Goal: Task Accomplishment & Management: Use online tool/utility

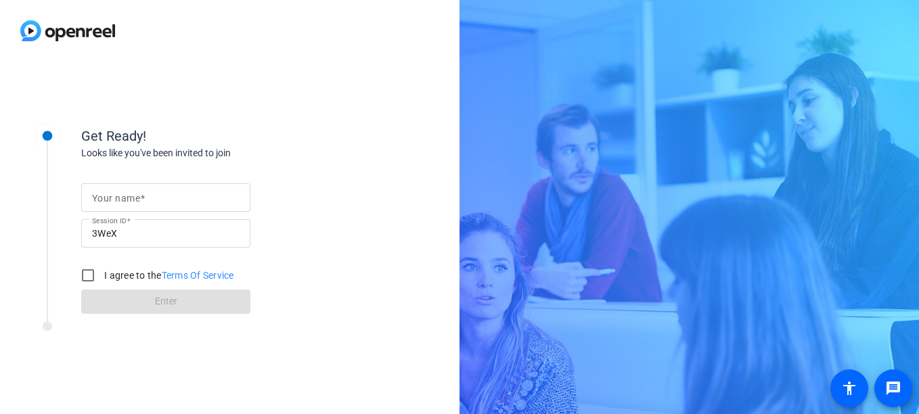
click at [162, 196] on input "Your name" at bounding box center [165, 197] width 147 height 16
type input "[PERSON_NAME]"
click at [90, 276] on input "I agree to the Terms Of Service" at bounding box center [87, 275] width 27 height 27
checkbox input "true"
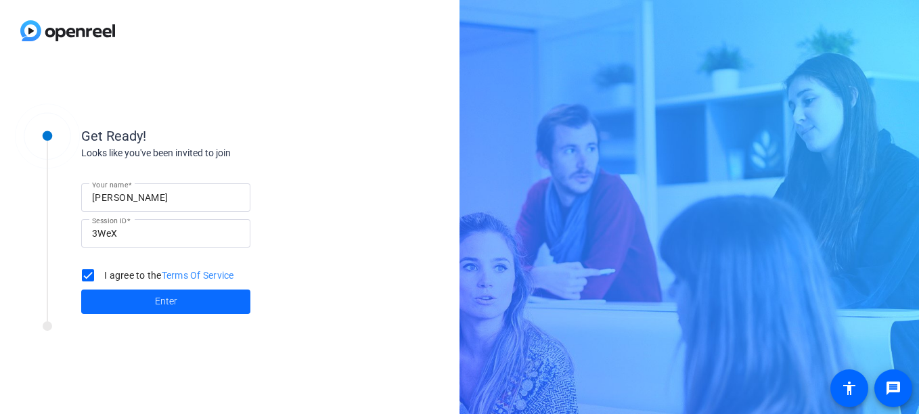
click at [173, 305] on span "Enter" at bounding box center [166, 301] width 22 height 14
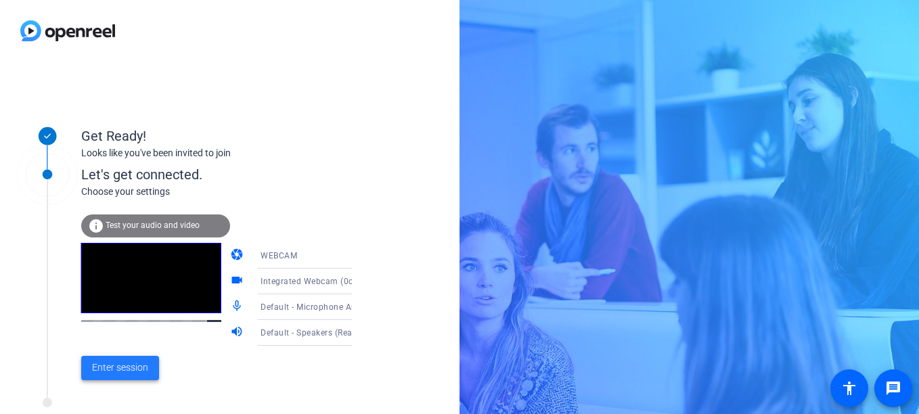
click at [135, 371] on span "Enter session" at bounding box center [120, 368] width 56 height 14
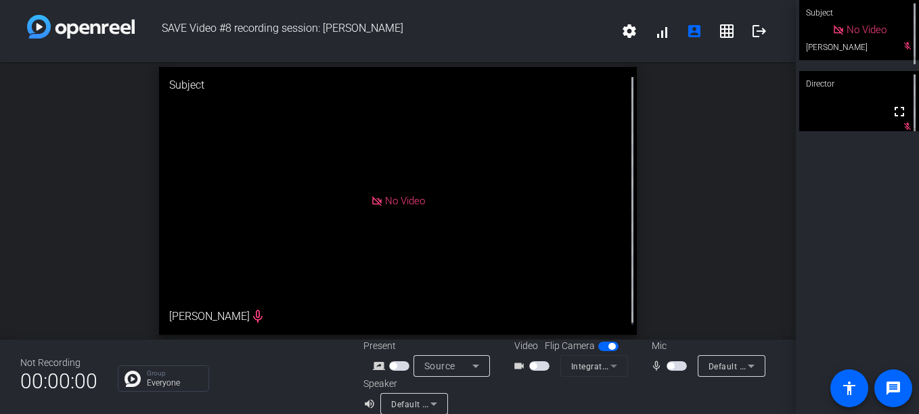
click at [530, 366] on span "button" at bounding box center [533, 366] width 7 height 7
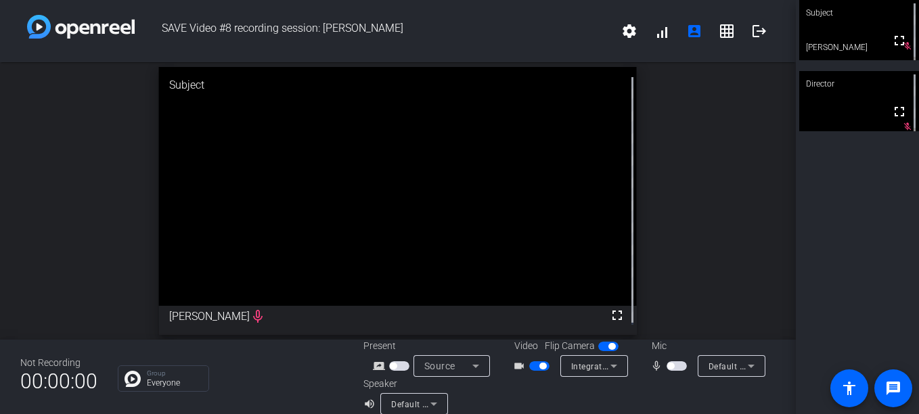
click at [667, 365] on span "button" at bounding box center [670, 366] width 7 height 7
